Goal: Information Seeking & Learning: Learn about a topic

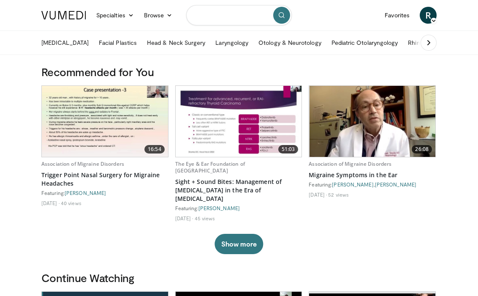
click at [252, 14] on input "Search topics, interventions" at bounding box center [239, 15] width 106 height 20
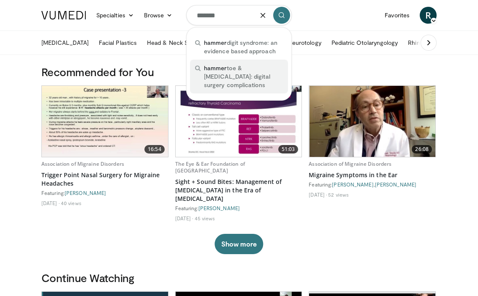
click at [250, 65] on span "hammer toe & hallux valgus: digital surgery complications" at bounding box center [243, 76] width 79 height 25
type input "**********"
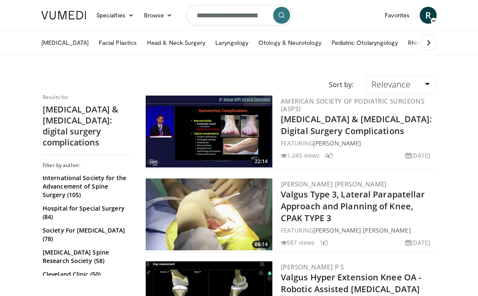
click at [225, 128] on img at bounding box center [209, 131] width 127 height 72
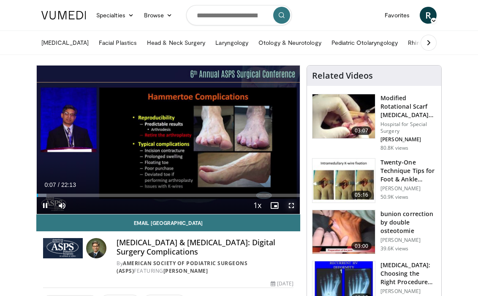
click at [292, 206] on span "Video Player" at bounding box center [291, 205] width 17 height 17
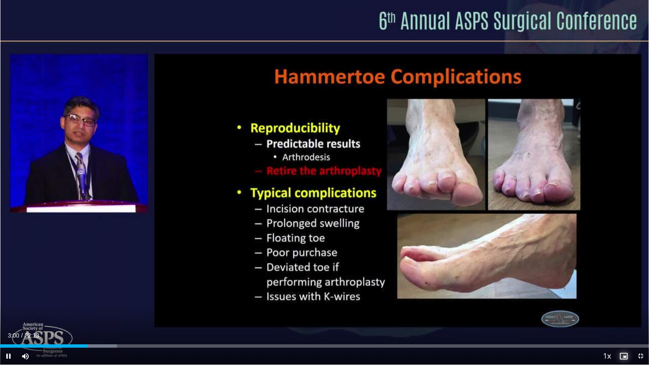
click at [484, 295] on span "Video Player" at bounding box center [623, 356] width 17 height 17
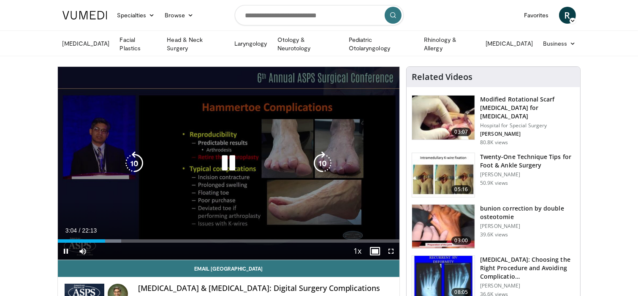
click at [225, 164] on icon "Video Player" at bounding box center [229, 163] width 24 height 24
click at [230, 160] on icon "Video Player" at bounding box center [229, 163] width 24 height 24
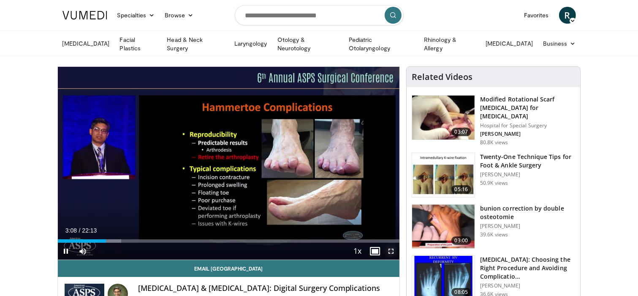
click at [394, 248] on span "Video Player" at bounding box center [391, 250] width 17 height 17
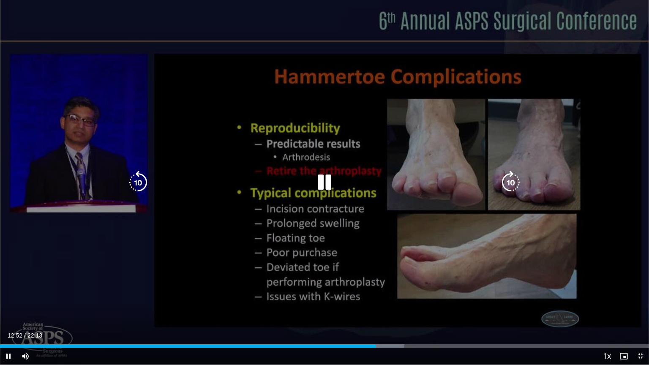
click at [320, 187] on icon "Video Player" at bounding box center [324, 183] width 24 height 24
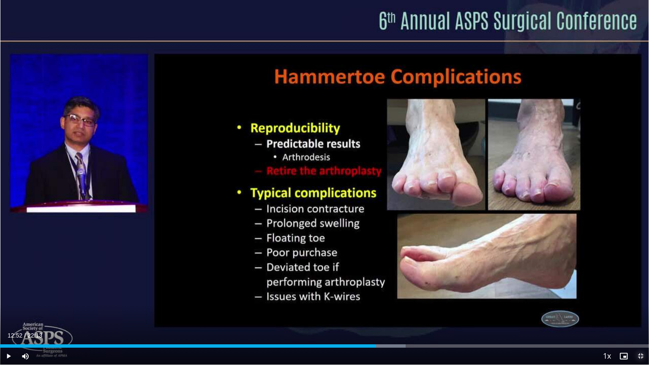
click at [484, 295] on span "Video Player" at bounding box center [640, 356] width 17 height 17
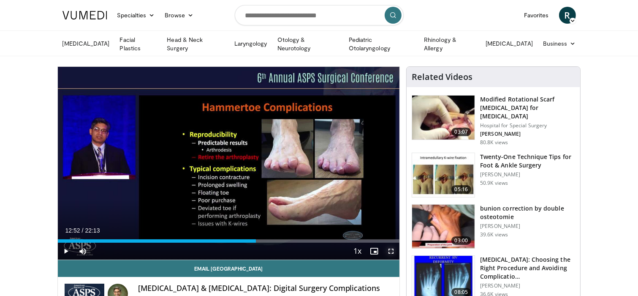
click at [393, 250] on span "Video Player" at bounding box center [391, 250] width 17 height 17
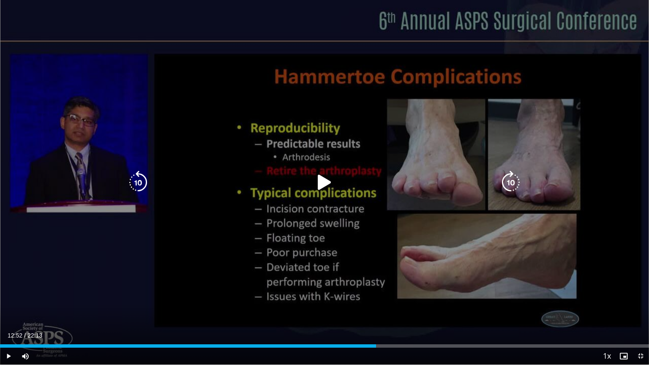
click at [325, 183] on icon "Video Player" at bounding box center [324, 183] width 24 height 24
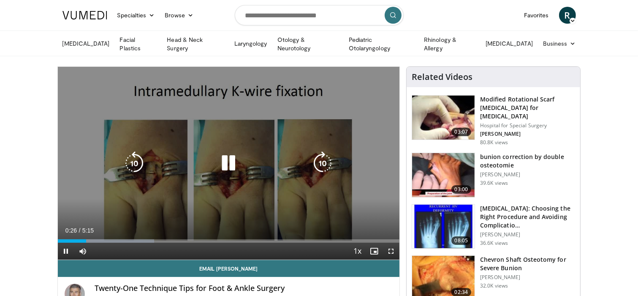
click at [232, 162] on icon "Video Player" at bounding box center [229, 163] width 24 height 24
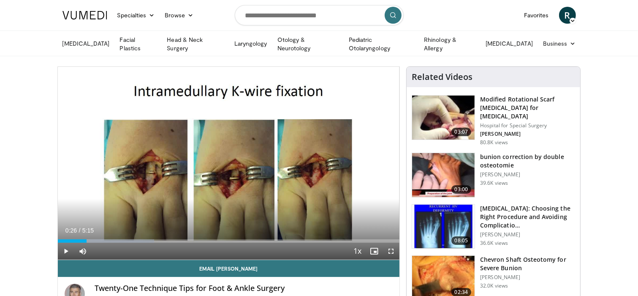
click at [567, 15] on span "R" at bounding box center [567, 15] width 17 height 17
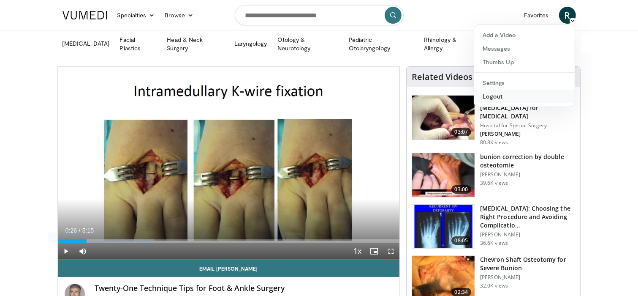
click at [493, 94] on link "Logout" at bounding box center [524, 97] width 100 height 14
